Goal: Navigation & Orientation: Find specific page/section

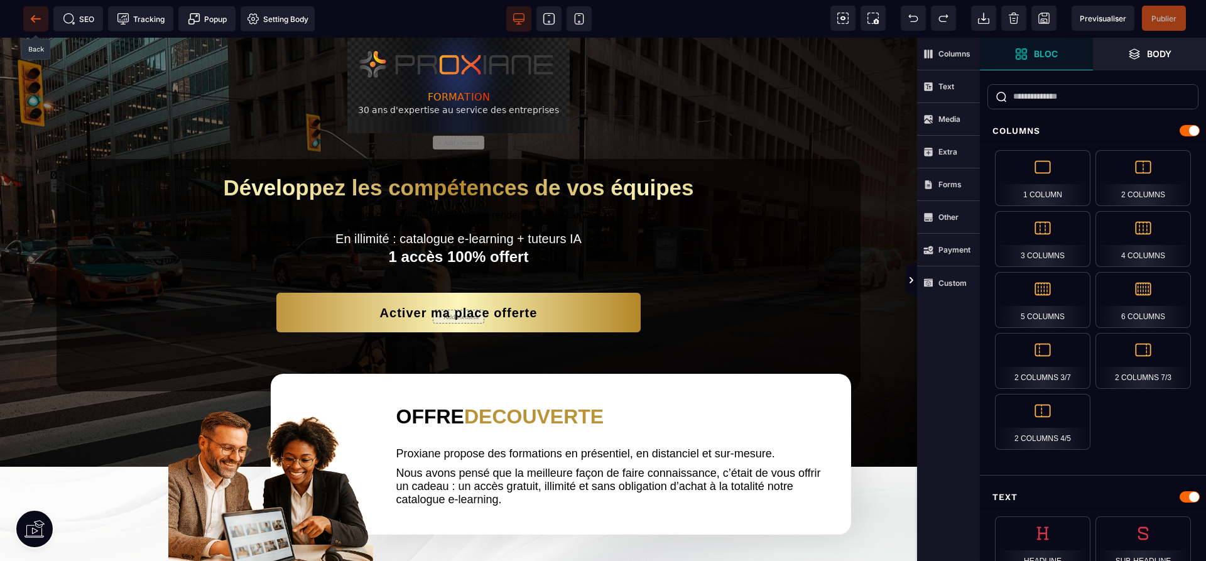
click at [25, 19] on span at bounding box center [35, 18] width 25 height 25
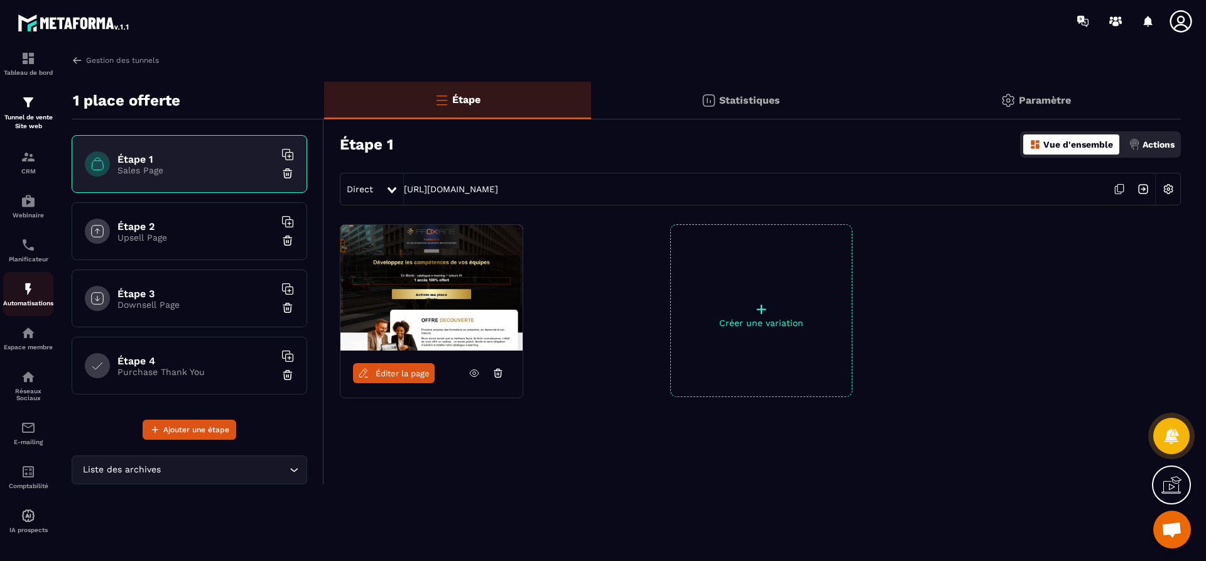
scroll to position [13, 0]
click at [31, 327] on img at bounding box center [28, 330] width 15 height 15
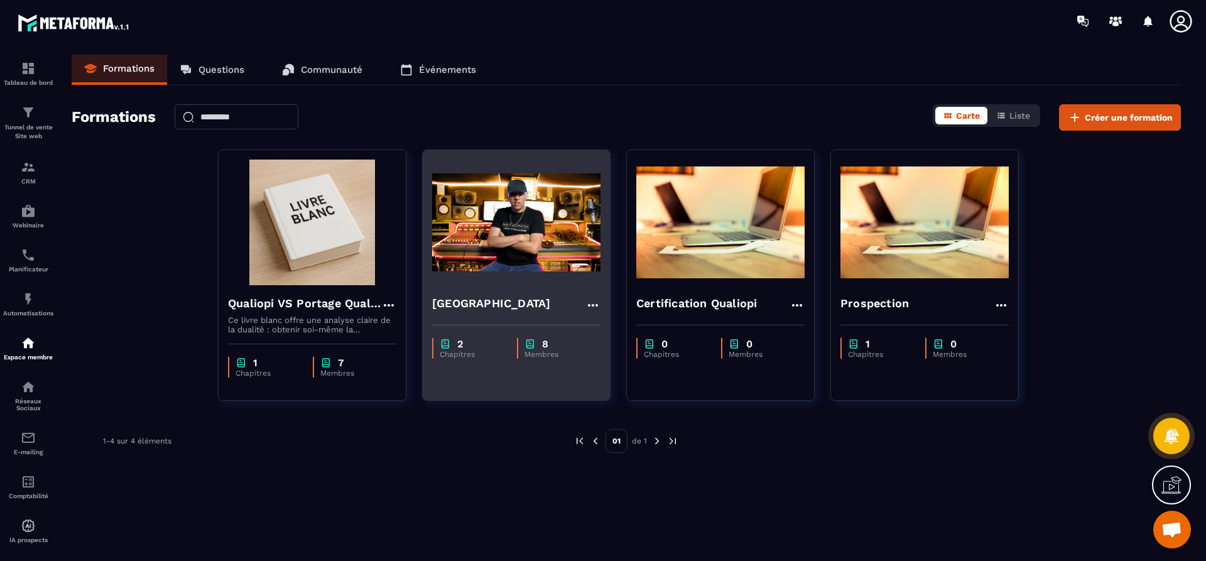
click at [525, 299] on h4 "[GEOGRAPHIC_DATA]" at bounding box center [491, 304] width 118 height 18
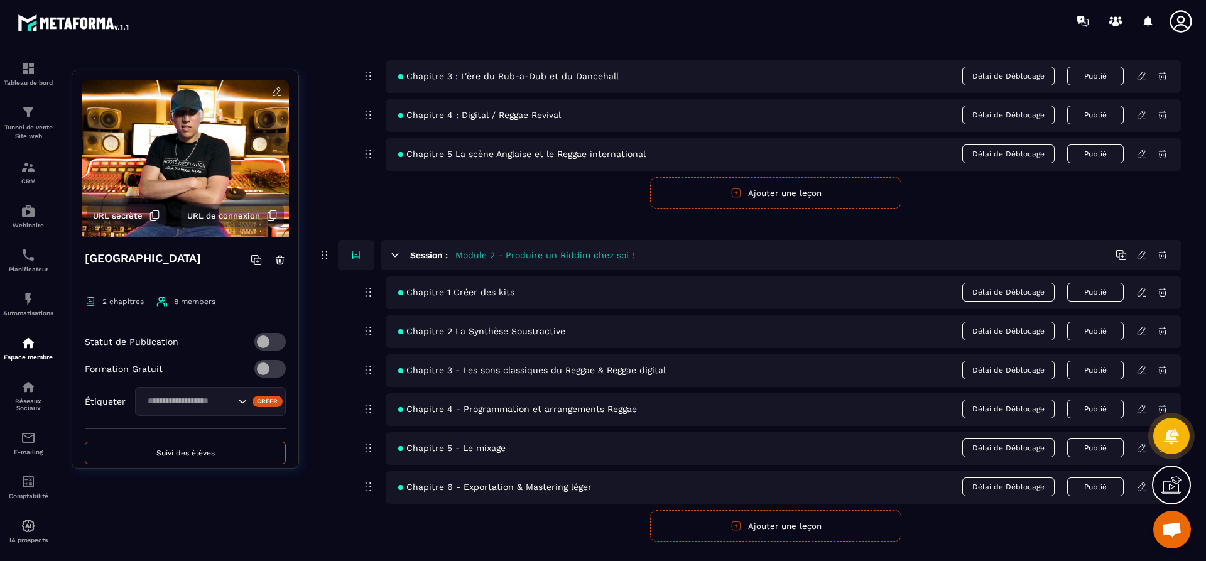
scroll to position [281, 0]
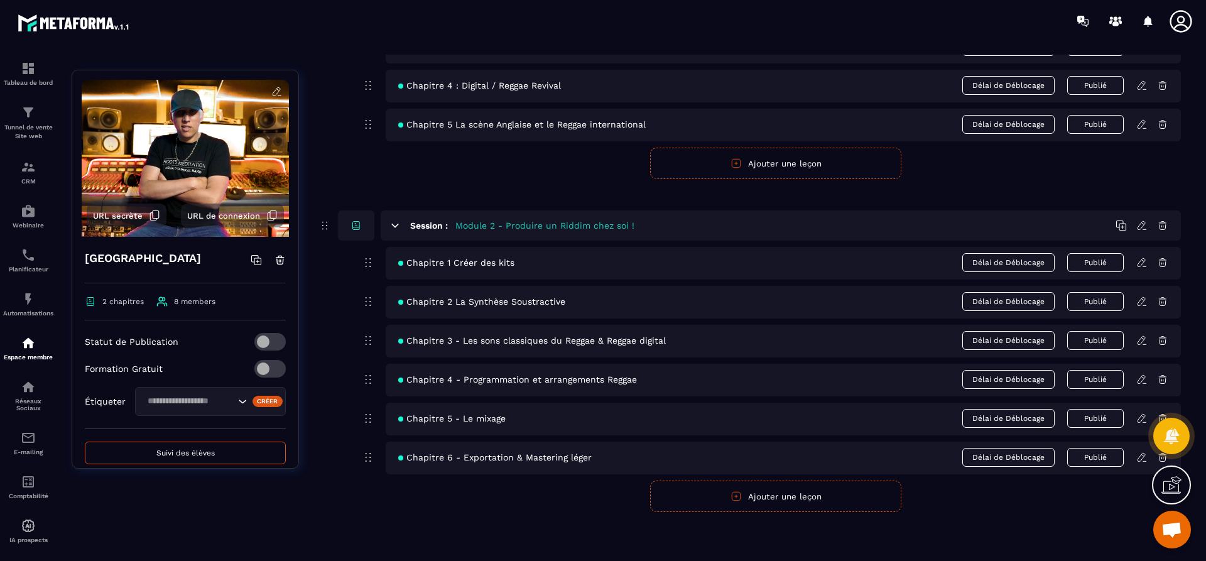
click at [516, 346] on div "Chapitre 3 - Les sons classiques du Reggae & Reggae digital Délai de Déblocage …" at bounding box center [784, 341] width 796 height 33
click at [1137, 379] on icon at bounding box center [1142, 379] width 11 height 11
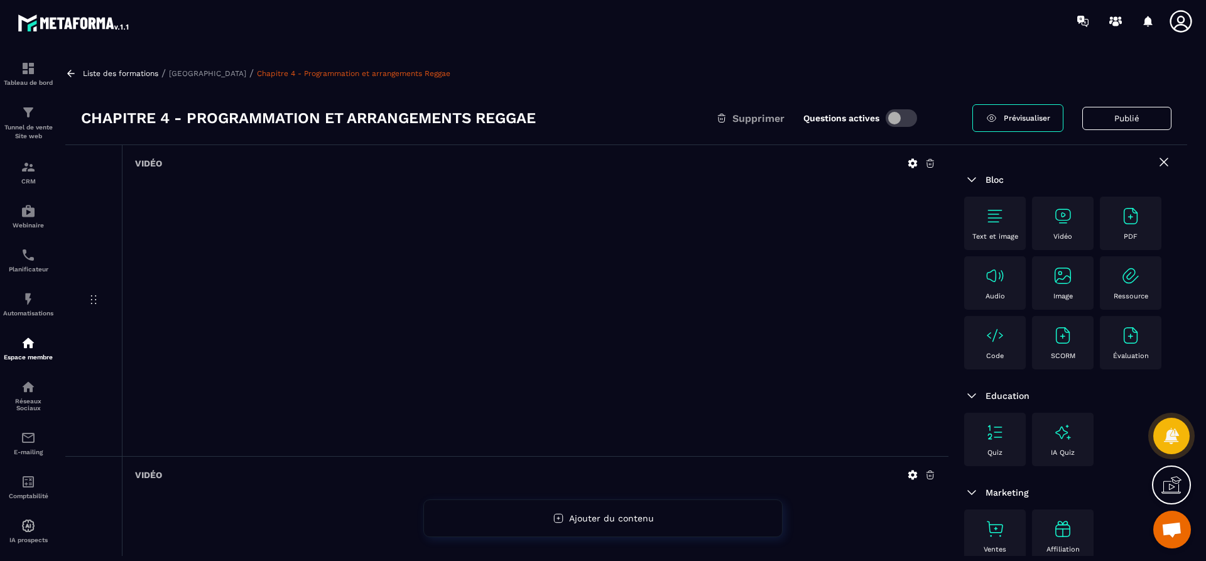
click at [201, 69] on p "[GEOGRAPHIC_DATA]" at bounding box center [207, 73] width 77 height 9
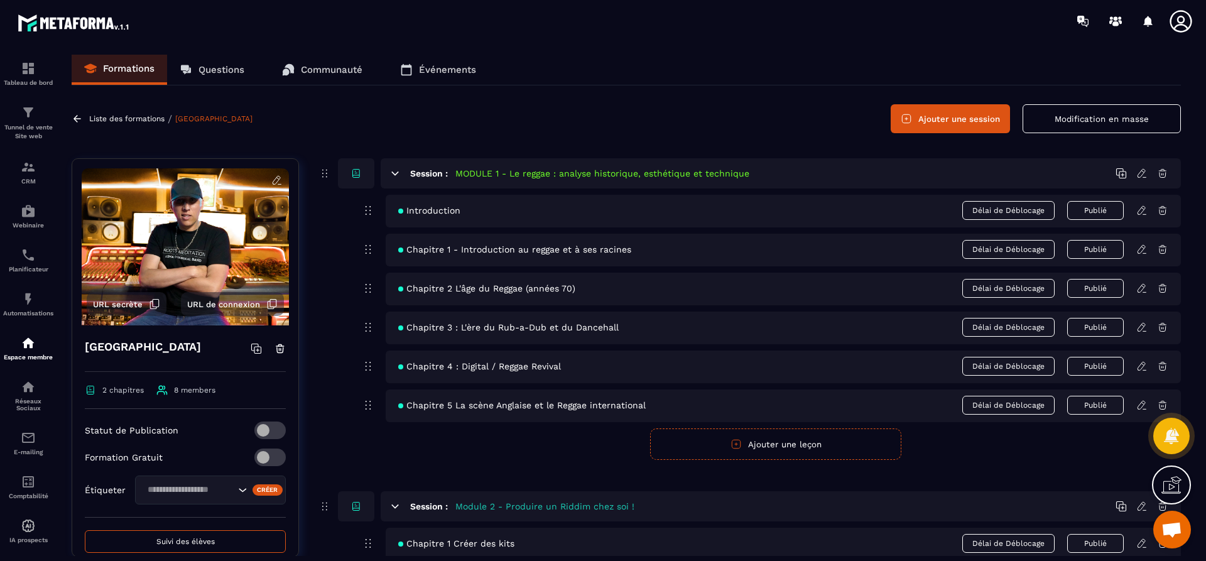
click at [1139, 287] on icon at bounding box center [1142, 288] width 11 height 11
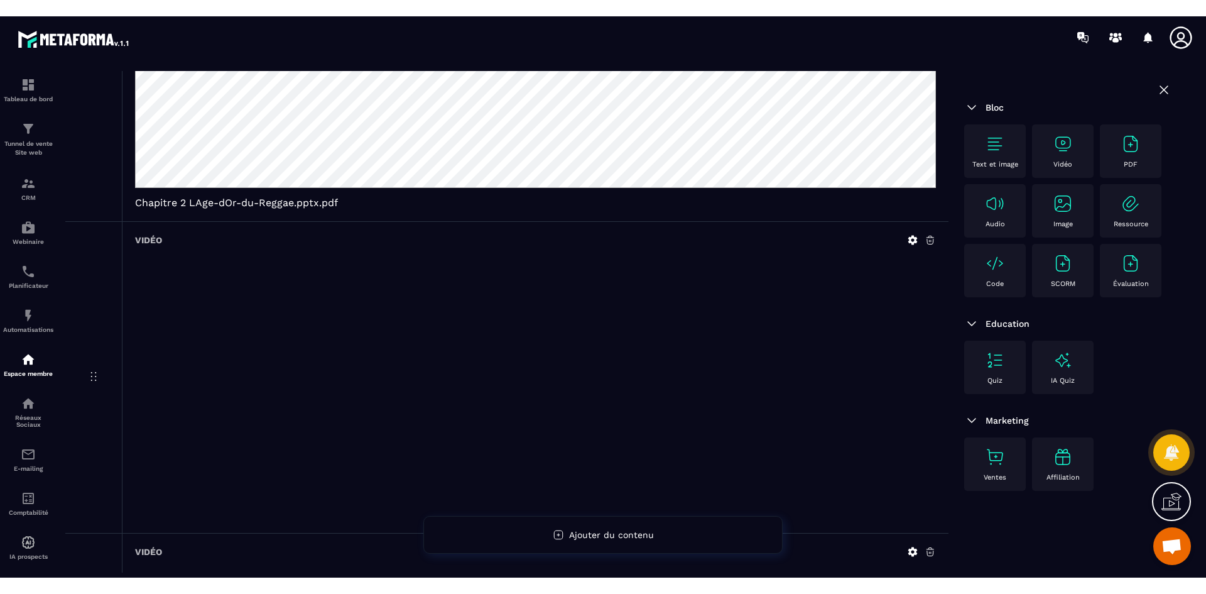
scroll to position [377, 0]
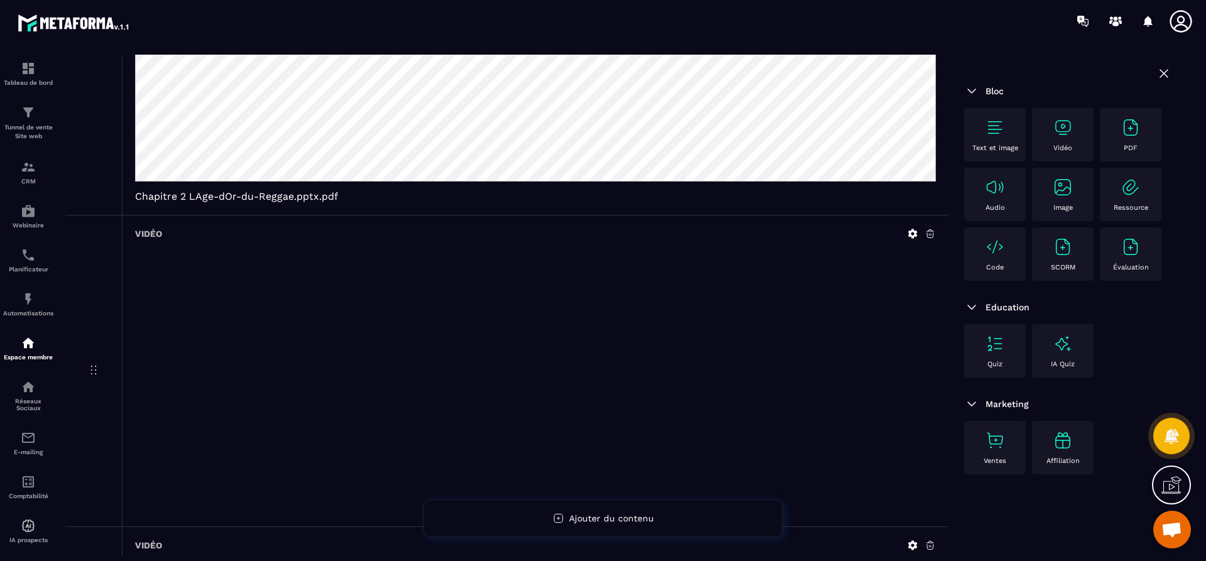
click at [1162, 79] on icon at bounding box center [1164, 73] width 15 height 15
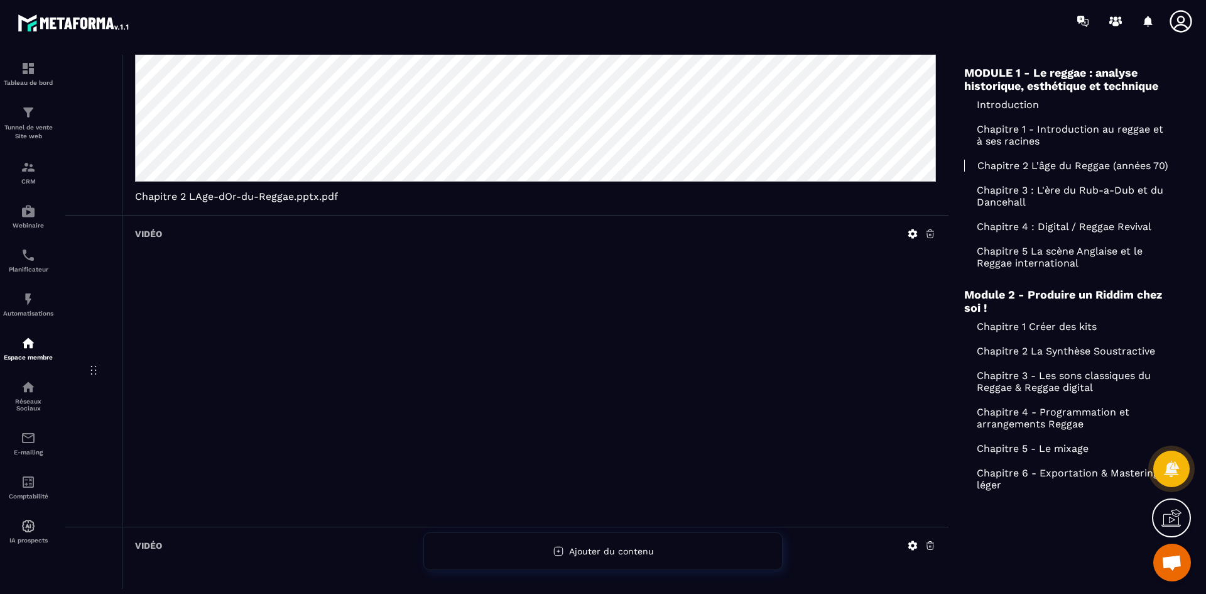
scroll to position [3687, 0]
